Goal: Find specific page/section

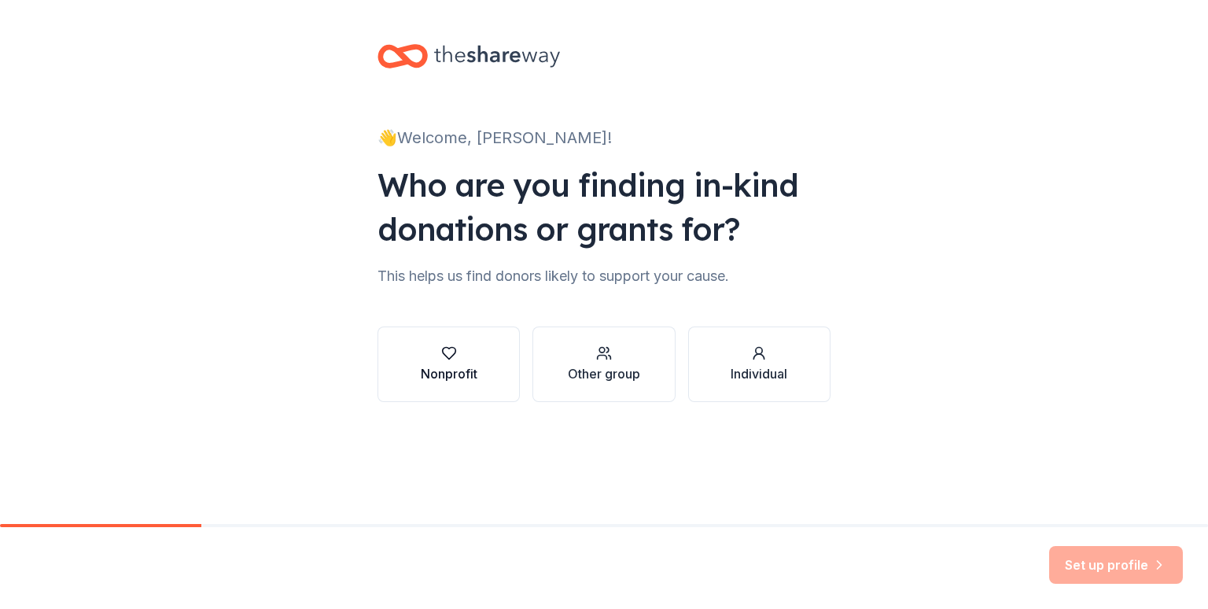
click at [451, 354] on icon "button" at bounding box center [449, 353] width 16 height 16
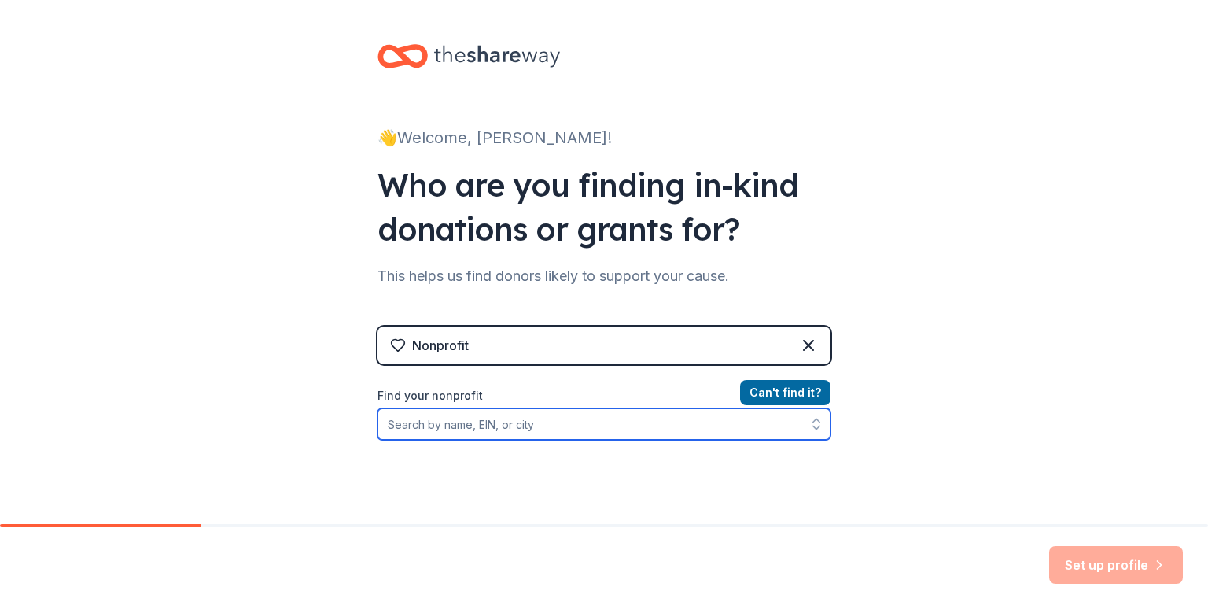
click at [487, 425] on input "Find your nonprofit" at bounding box center [603, 423] width 453 height 31
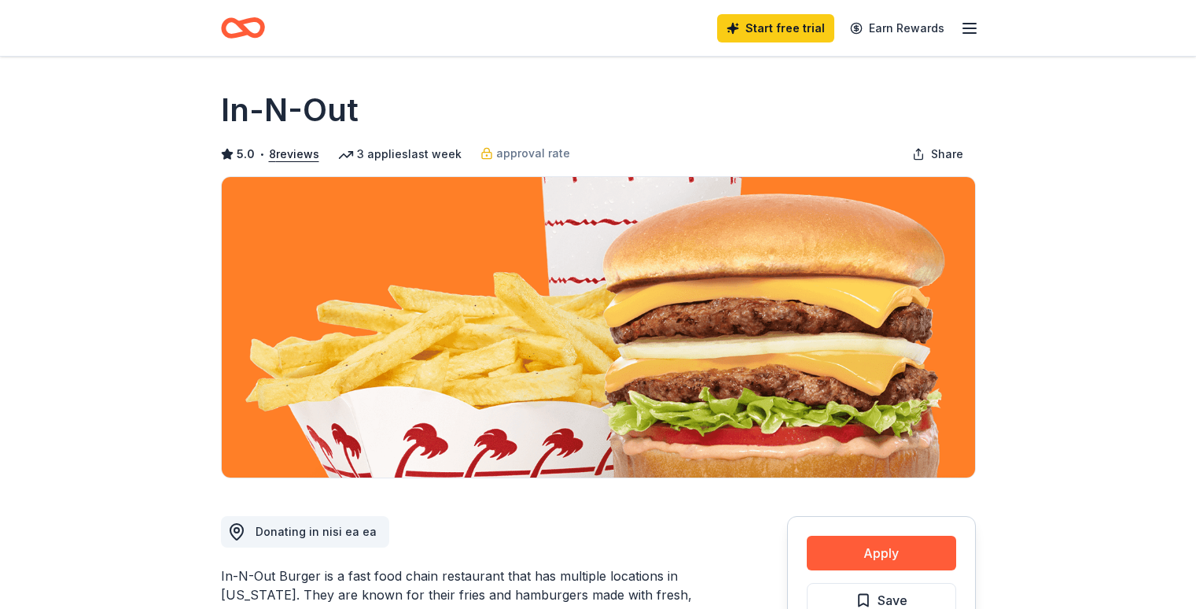
scroll to position [157, 0]
